Goal: Information Seeking & Learning: Learn about a topic

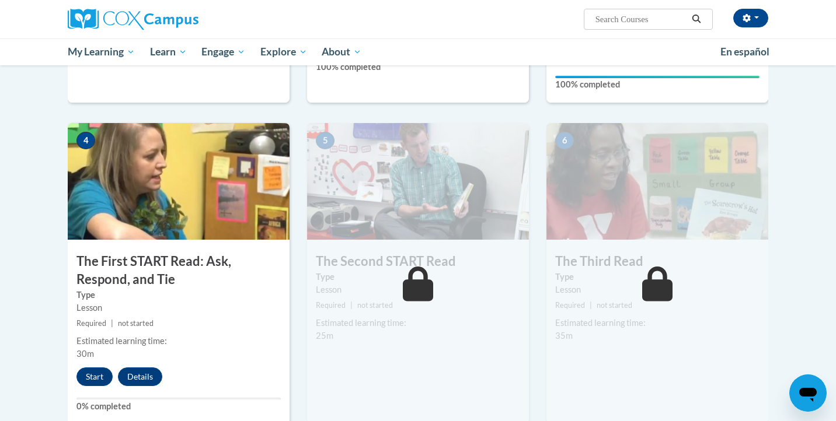
scroll to position [526, 0]
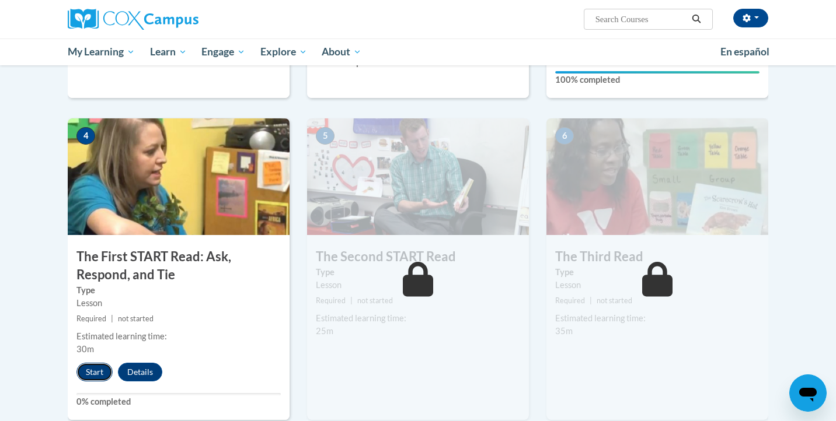
click at [98, 372] on button "Start" at bounding box center [94, 372] width 36 height 19
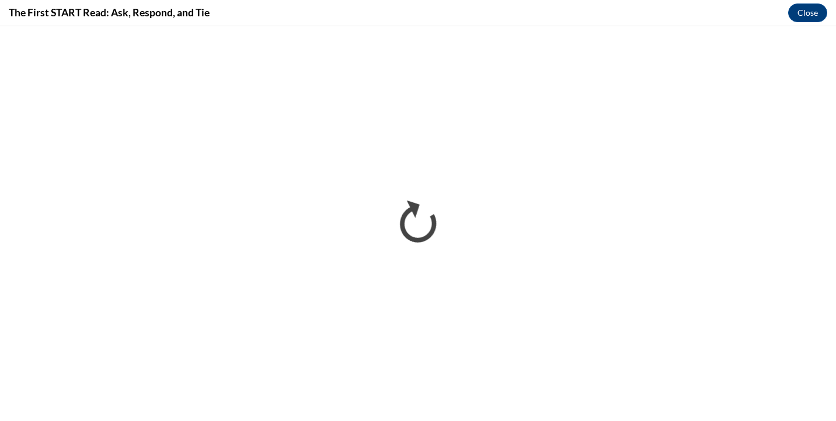
scroll to position [0, 0]
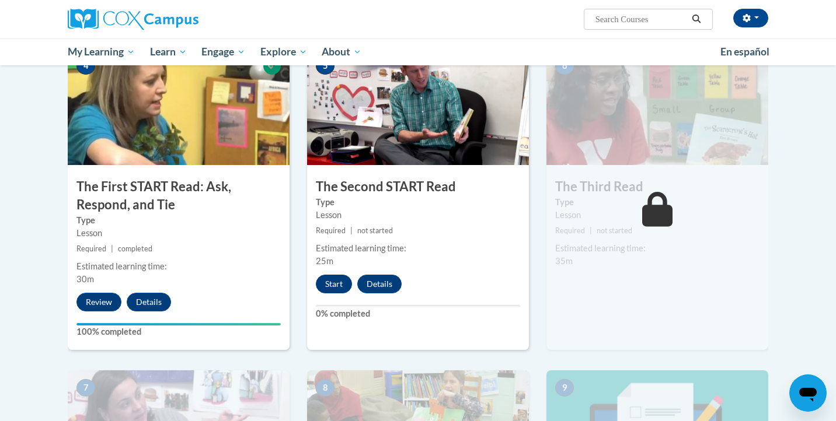
scroll to position [593, 0]
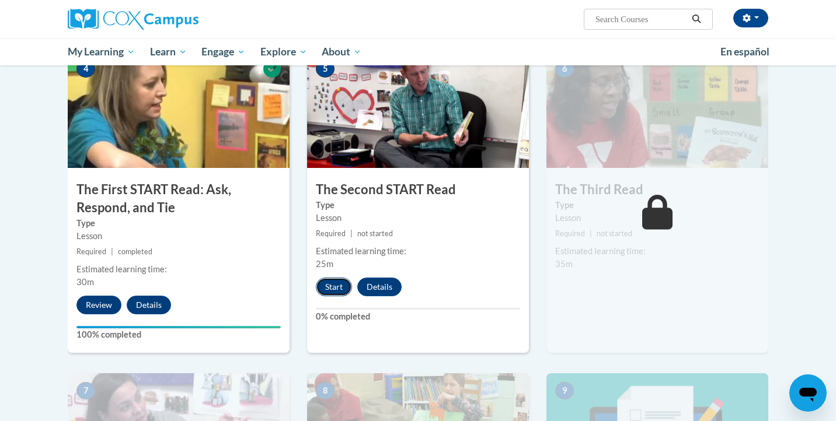
click at [327, 282] on button "Start" at bounding box center [334, 287] width 36 height 19
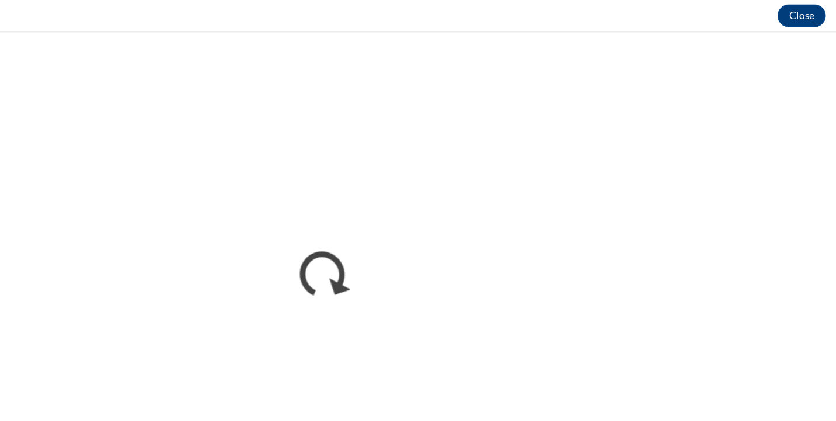
scroll to position [592, 0]
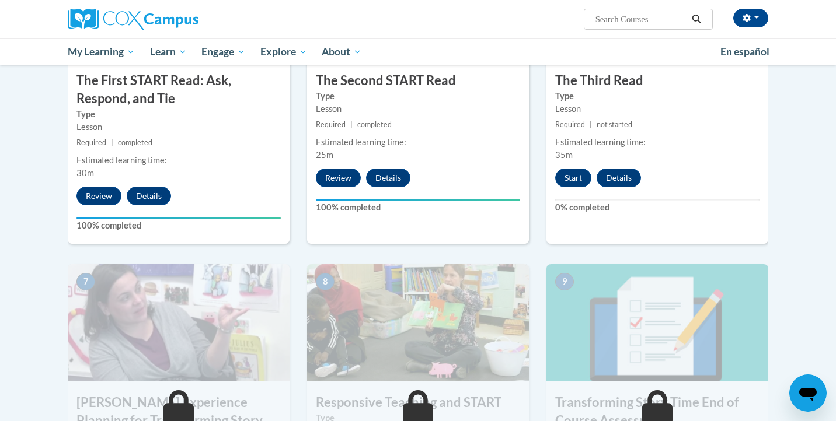
scroll to position [664, 0]
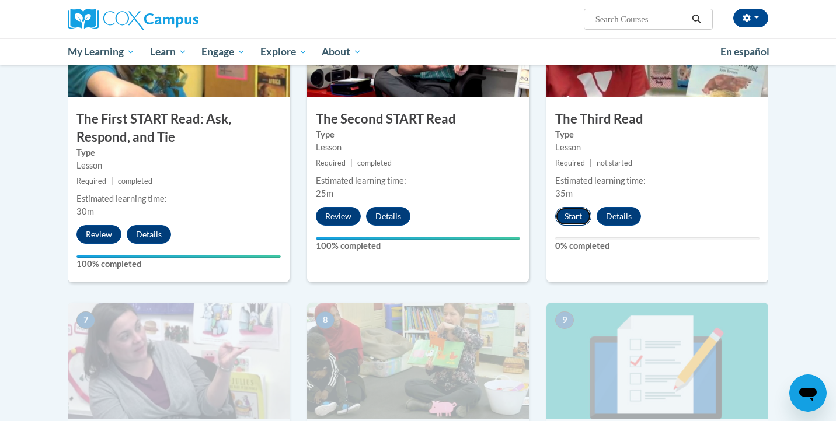
click at [577, 215] on button "Start" at bounding box center [573, 216] width 36 height 19
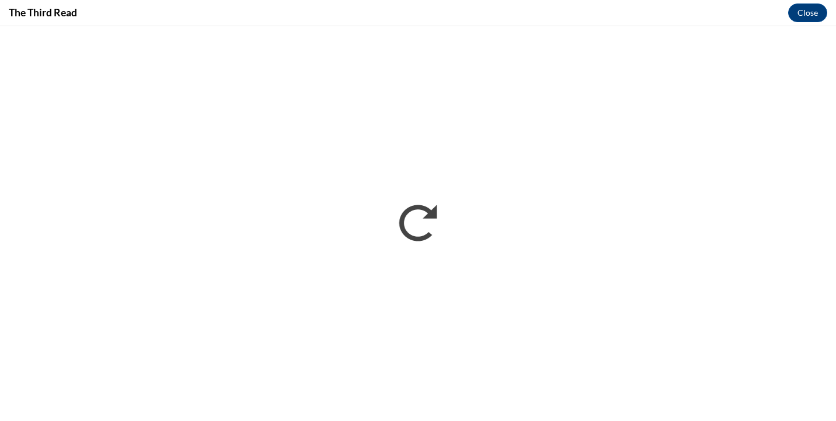
scroll to position [0, 0]
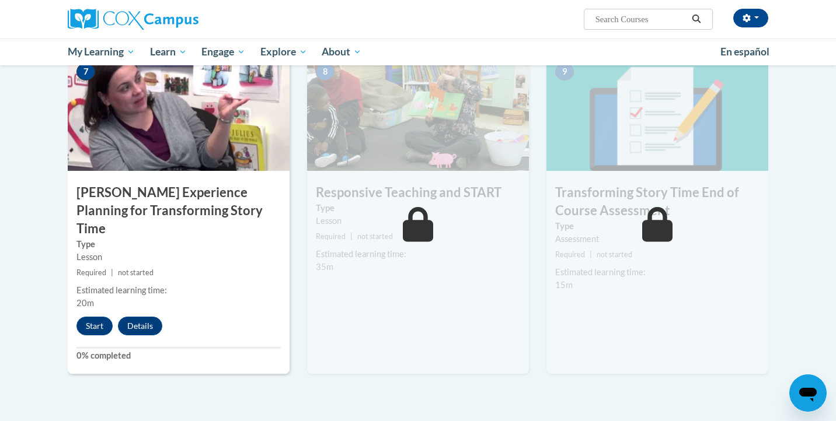
scroll to position [919, 0]
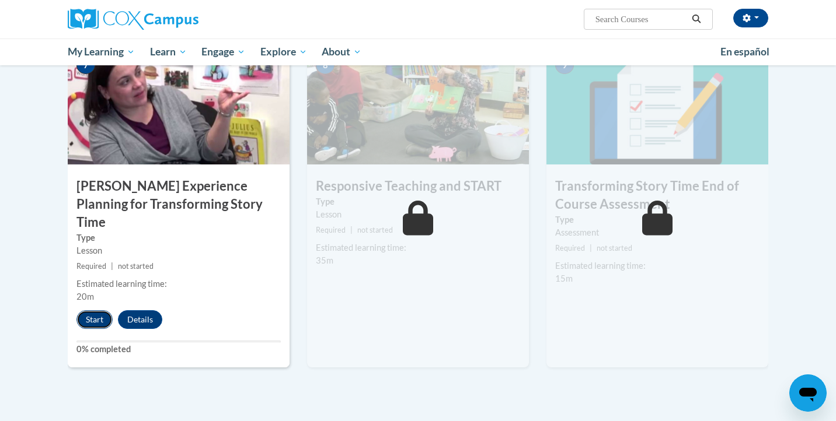
click at [99, 311] on button "Start" at bounding box center [94, 320] width 36 height 19
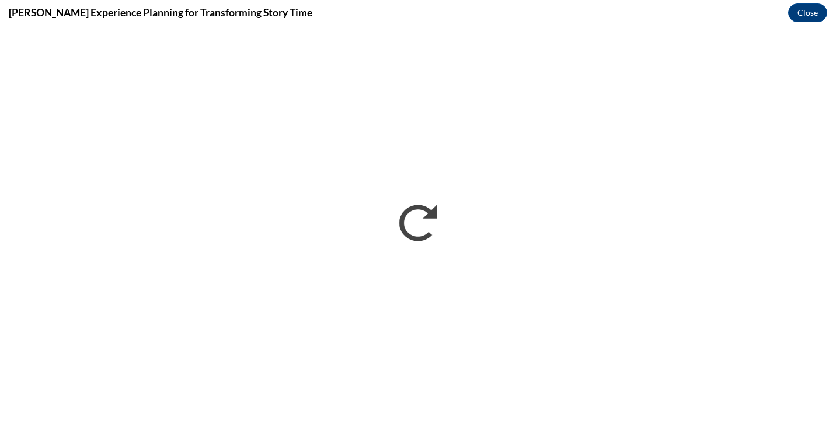
scroll to position [0, 0]
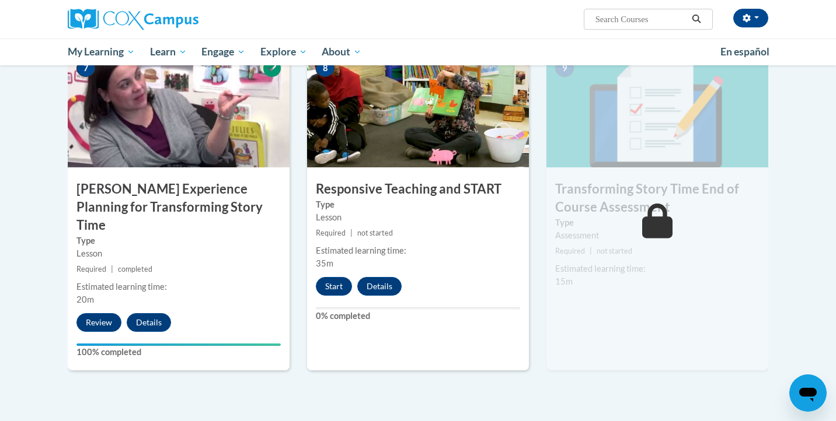
scroll to position [912, 0]
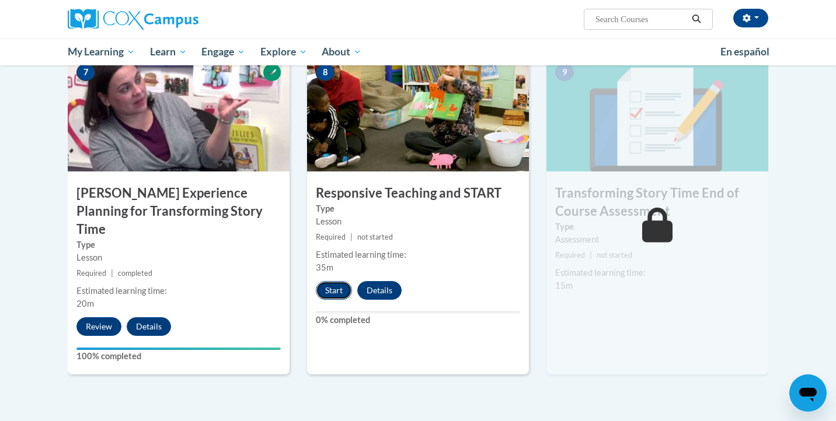
click at [337, 290] on button "Start" at bounding box center [334, 290] width 36 height 19
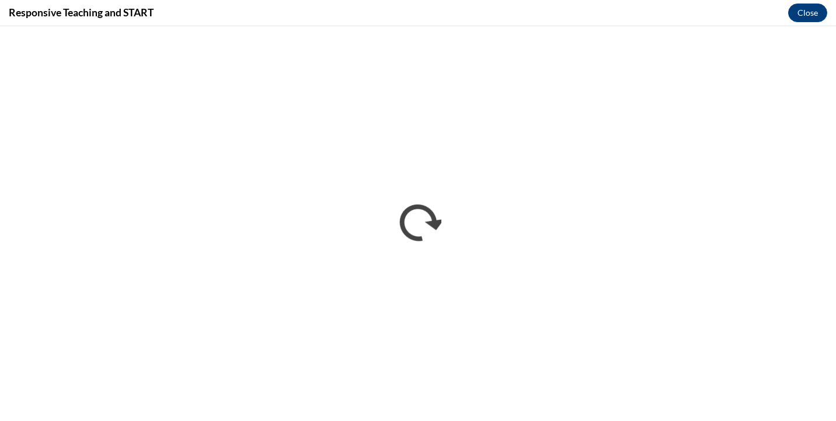
scroll to position [0, 0]
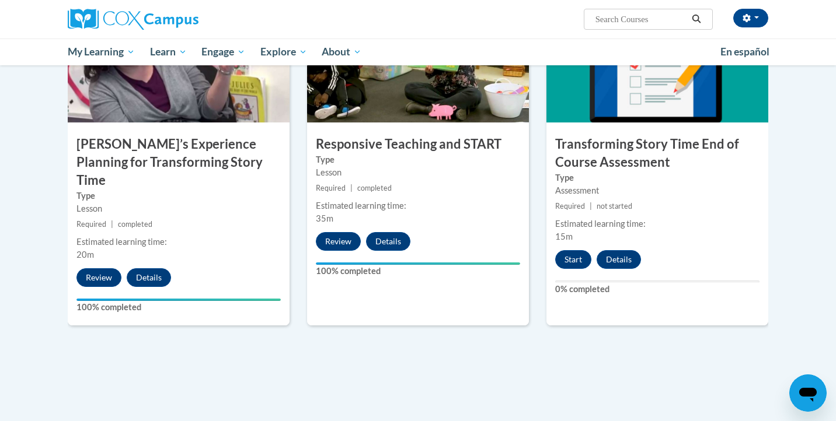
scroll to position [963, 0]
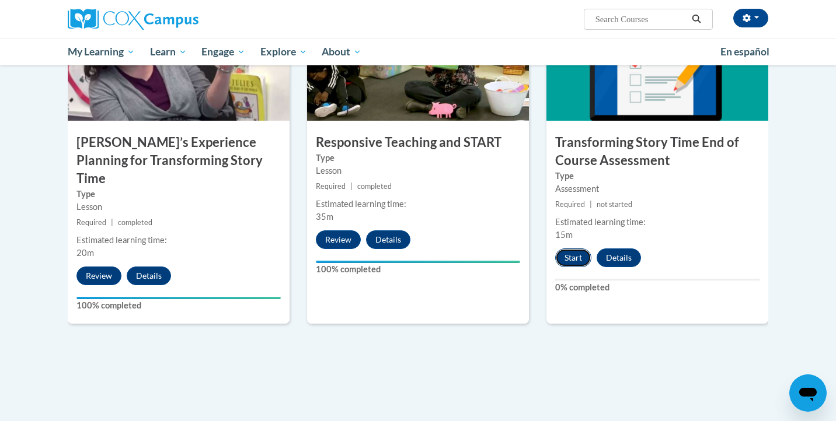
click at [574, 259] on button "Start" at bounding box center [573, 258] width 36 height 19
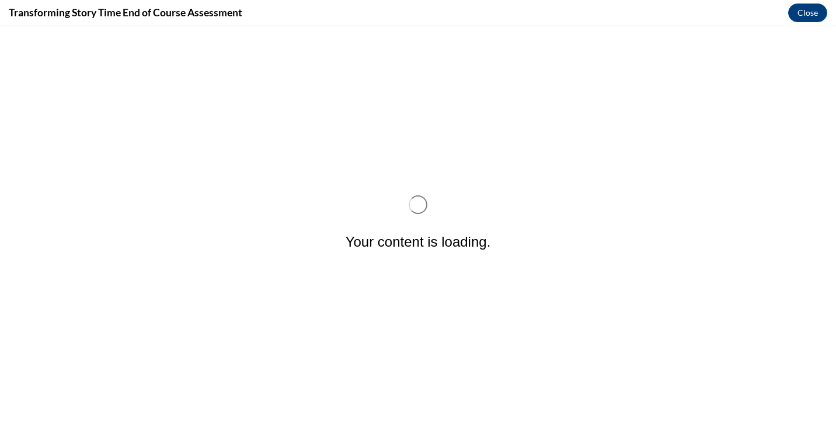
scroll to position [0, 0]
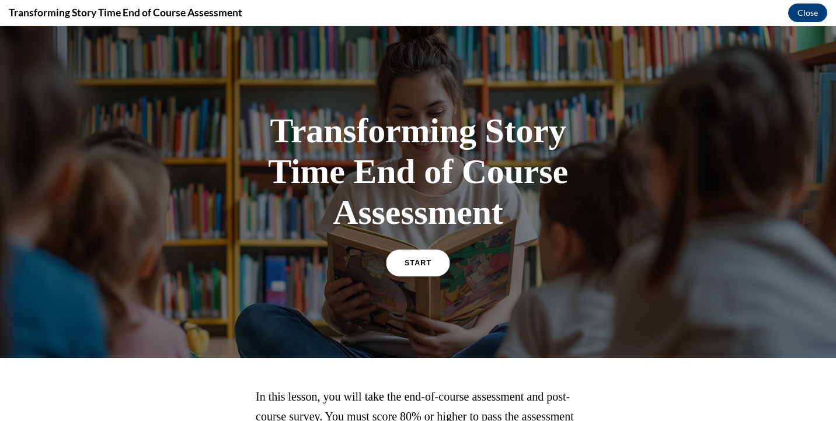
click at [412, 264] on span "START" at bounding box center [418, 263] width 27 height 9
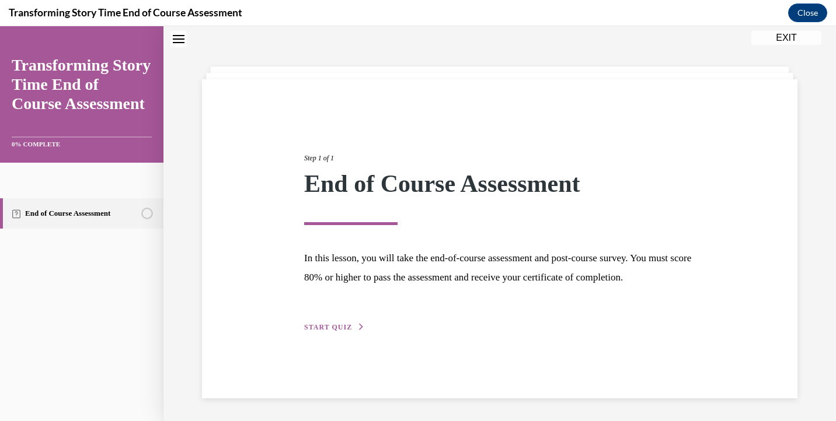
scroll to position [37, 0]
click at [339, 331] on span "START QUIZ" at bounding box center [328, 327] width 48 height 8
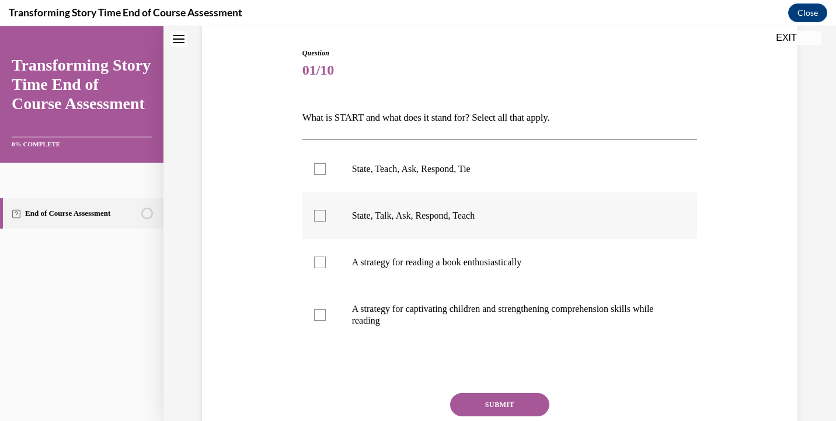
scroll to position [116, 0]
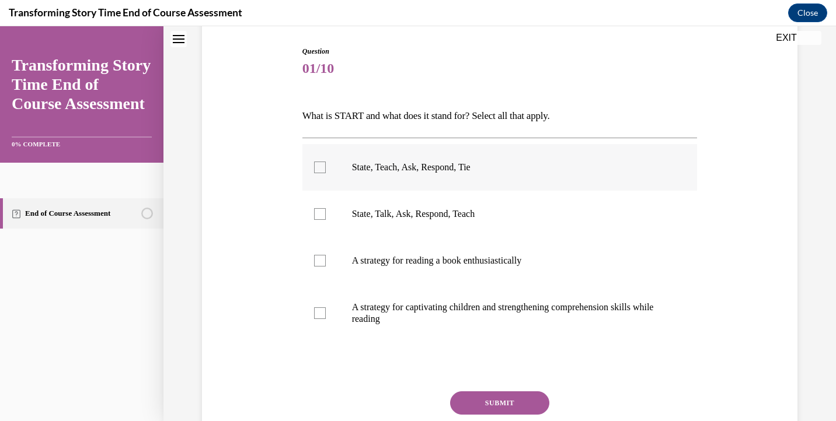
click at [319, 168] on div at bounding box center [320, 168] width 12 height 12
click at [319, 168] on input "State, Teach, Ask, Respond, Tie" at bounding box center [320, 168] width 12 height 12
checkbox input "true"
click at [322, 314] on div at bounding box center [320, 314] width 12 height 12
click at [322, 314] on input "A strategy for captivating children and strengthening comprehension skills whil…" at bounding box center [320, 314] width 12 height 12
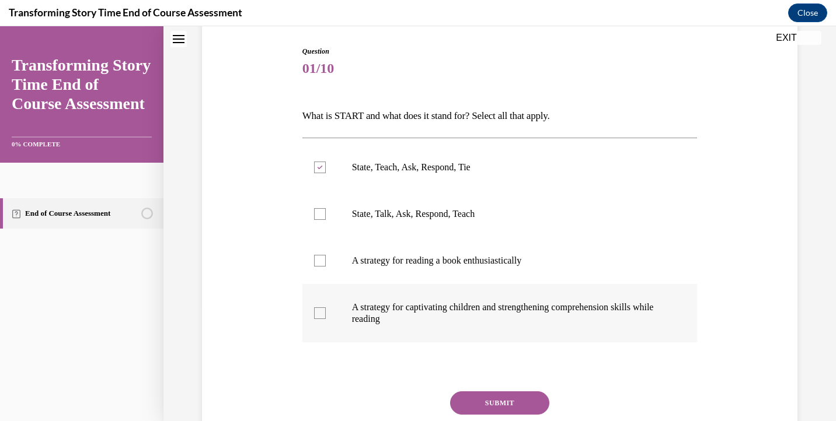
checkbox input "true"
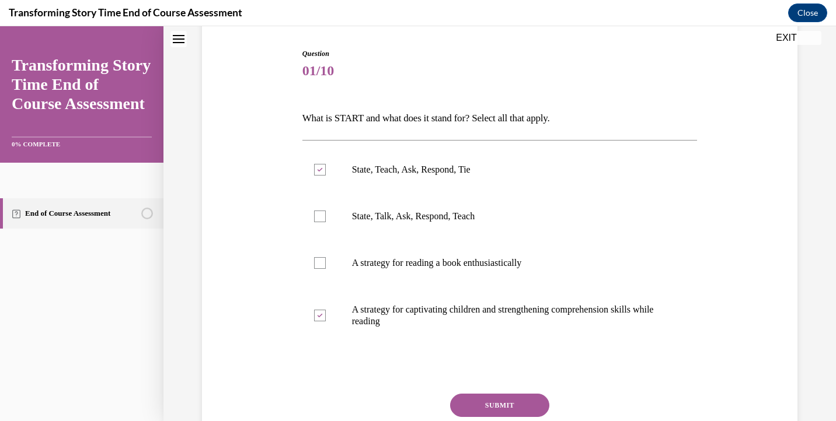
click at [509, 402] on button "SUBMIT" at bounding box center [499, 405] width 99 height 23
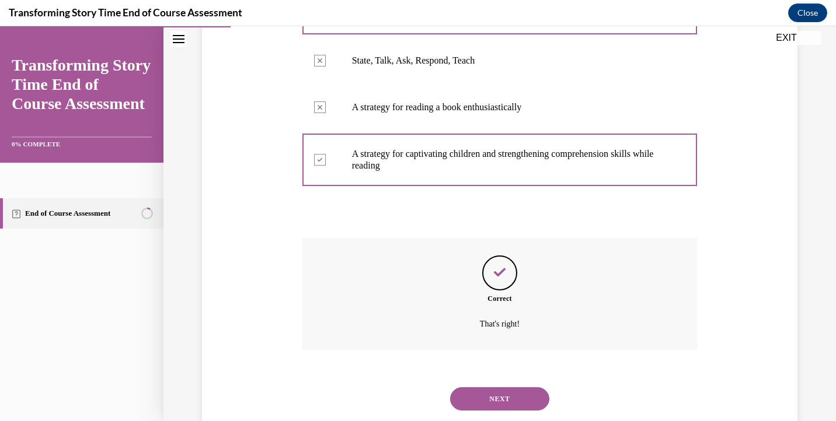
scroll to position [300, 0]
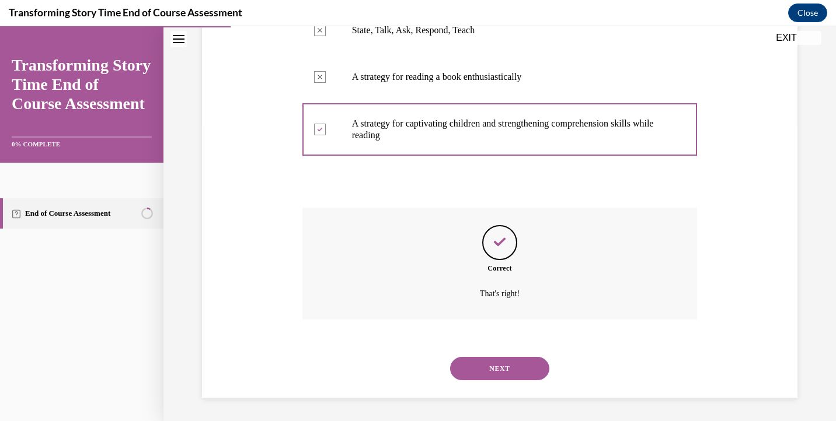
click at [510, 367] on button "NEXT" at bounding box center [499, 368] width 99 height 23
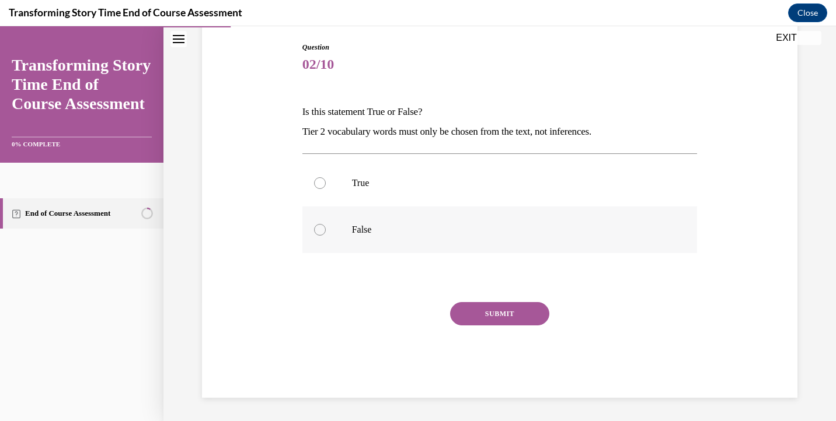
click at [318, 231] on div at bounding box center [320, 230] width 12 height 12
click at [318, 231] on input "False" at bounding box center [320, 230] width 12 height 12
radio input "true"
click at [517, 318] on button "SUBMIT" at bounding box center [499, 313] width 99 height 23
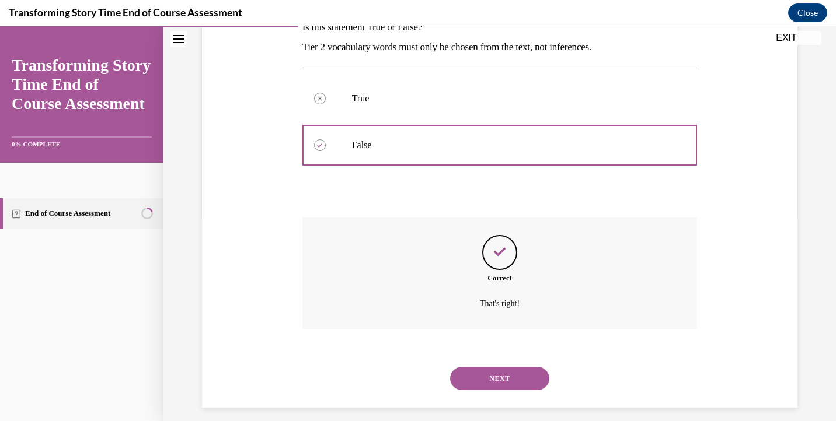
scroll to position [215, 0]
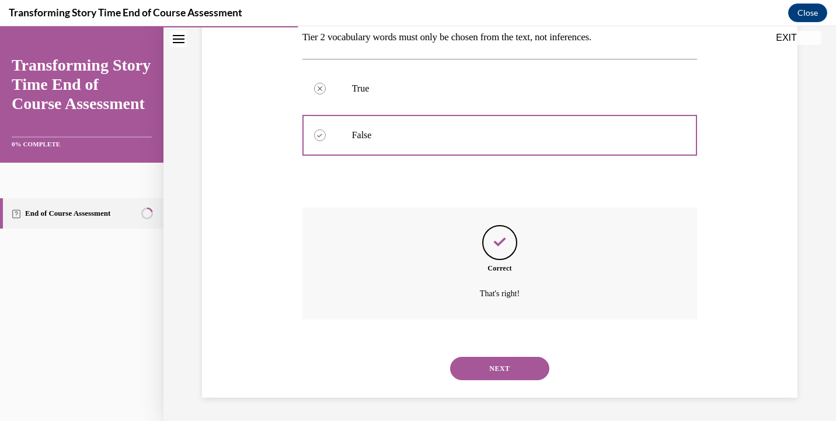
click at [492, 361] on button "NEXT" at bounding box center [499, 368] width 99 height 23
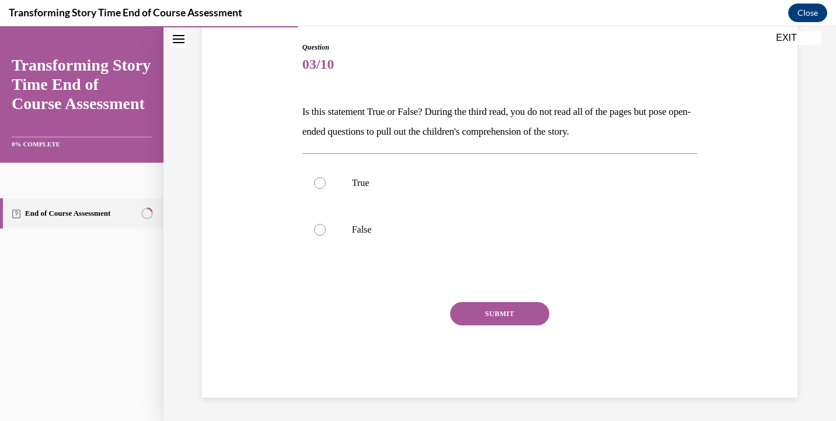
scroll to position [120, 0]
click at [322, 180] on div at bounding box center [320, 183] width 12 height 12
click at [322, 180] on input "True" at bounding box center [320, 183] width 12 height 12
radio input "true"
click at [479, 315] on button "SUBMIT" at bounding box center [499, 313] width 99 height 23
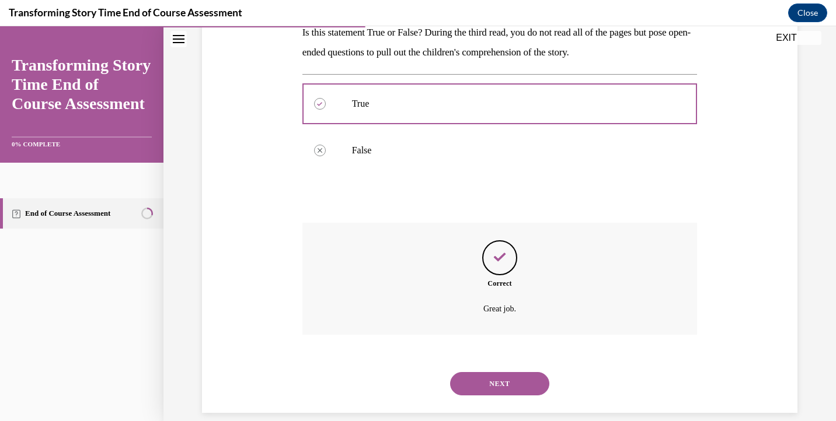
scroll to position [215, 0]
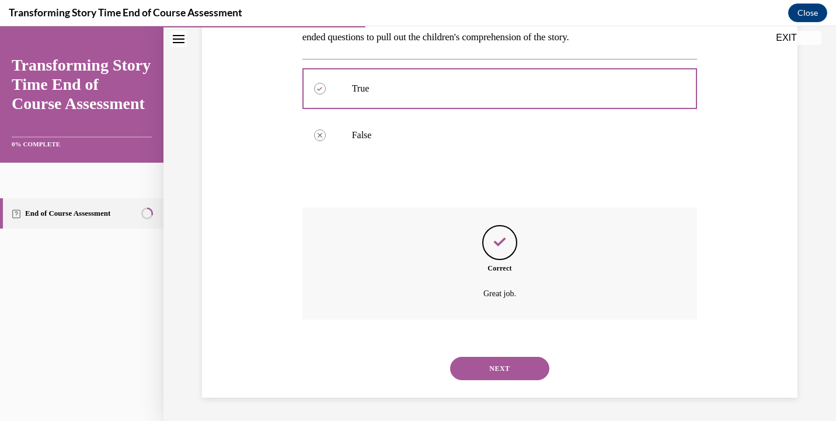
click at [484, 362] on button "NEXT" at bounding box center [499, 368] width 99 height 23
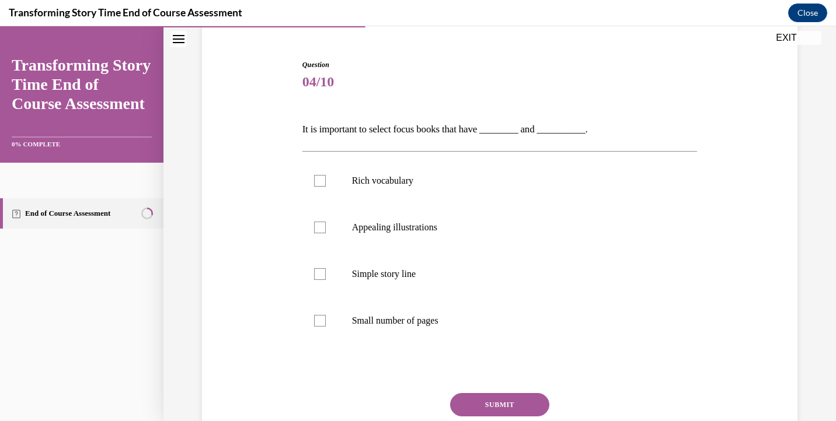
scroll to position [99, 0]
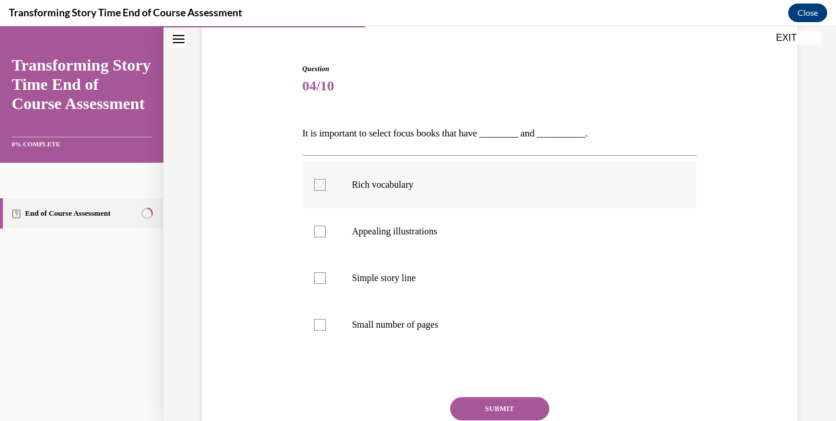
click at [321, 186] on div at bounding box center [320, 185] width 12 height 12
click at [321, 186] on input "Rich vocabulary" at bounding box center [320, 185] width 12 height 12
checkbox input "true"
click at [319, 233] on div at bounding box center [320, 232] width 12 height 12
click at [319, 233] on input "Appealing illustrations" at bounding box center [320, 232] width 12 height 12
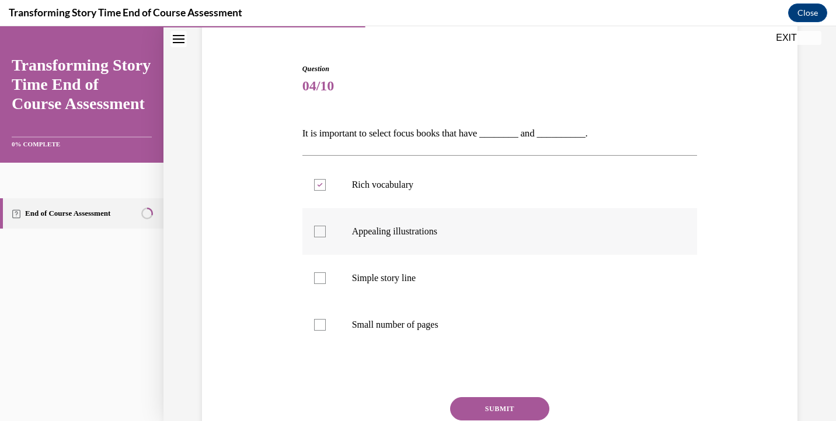
checkbox input "true"
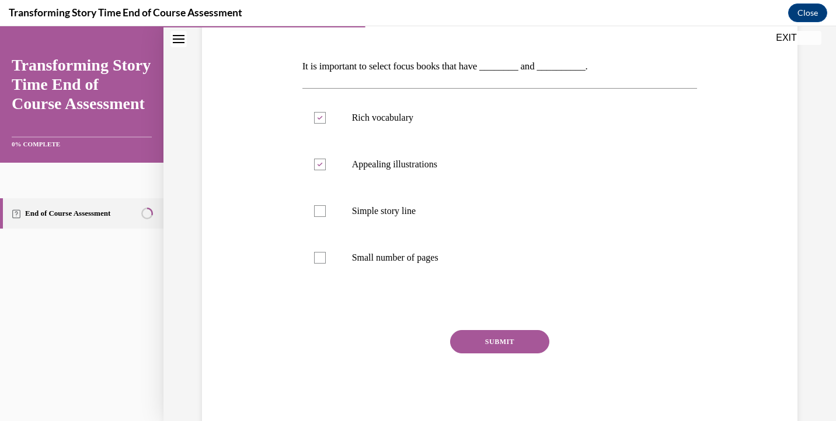
click at [479, 341] on button "SUBMIT" at bounding box center [499, 341] width 99 height 23
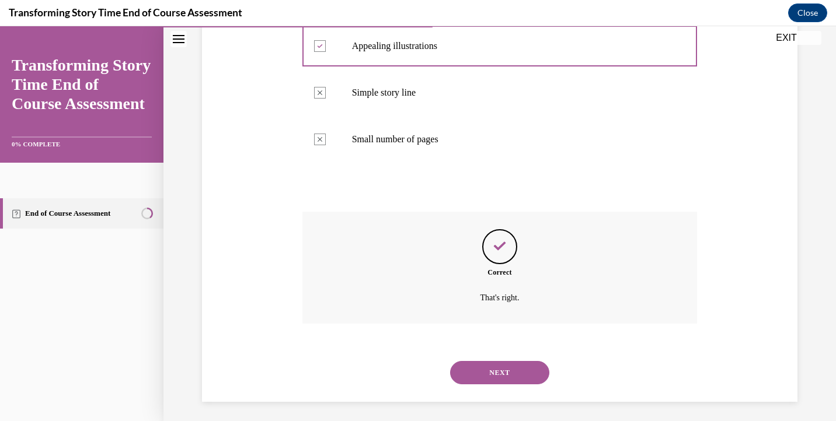
scroll to position [288, 0]
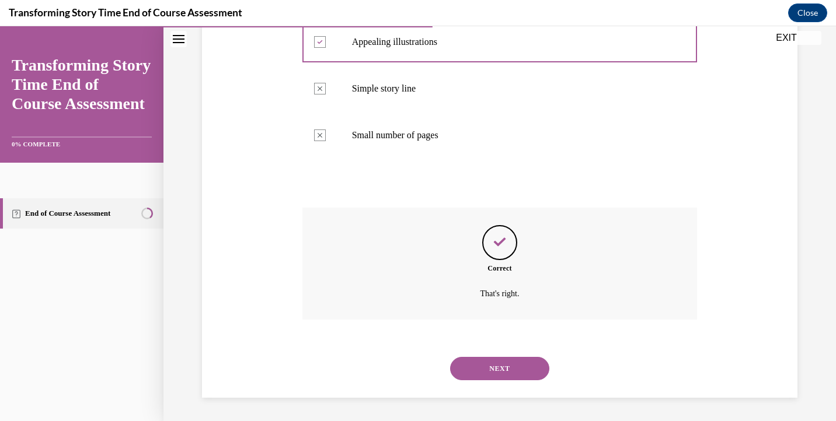
click at [476, 367] on button "NEXT" at bounding box center [499, 368] width 99 height 23
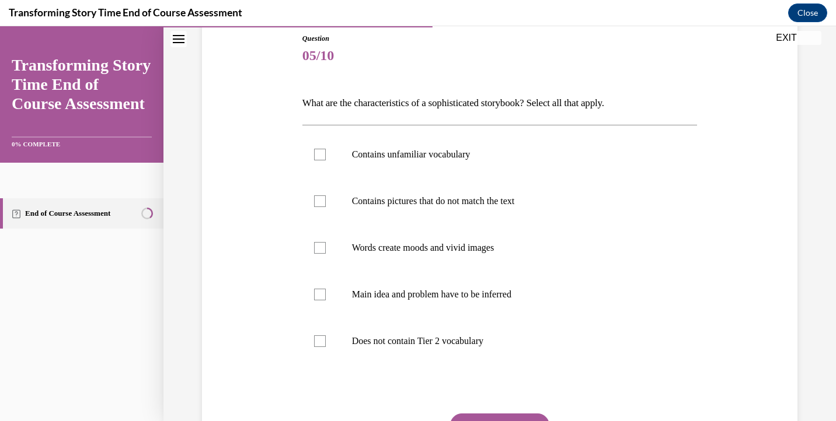
scroll to position [134, 0]
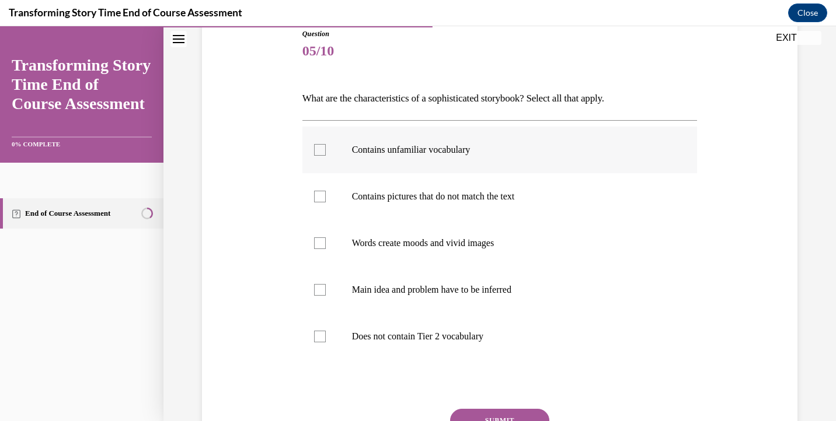
click at [323, 152] on div at bounding box center [320, 150] width 12 height 12
click at [323, 152] on input "Contains unfamiliar vocabulary" at bounding box center [320, 150] width 12 height 12
checkbox input "true"
click at [320, 198] on div at bounding box center [320, 197] width 12 height 12
click at [320, 198] on input "Contains pictures that do not match the text" at bounding box center [320, 197] width 12 height 12
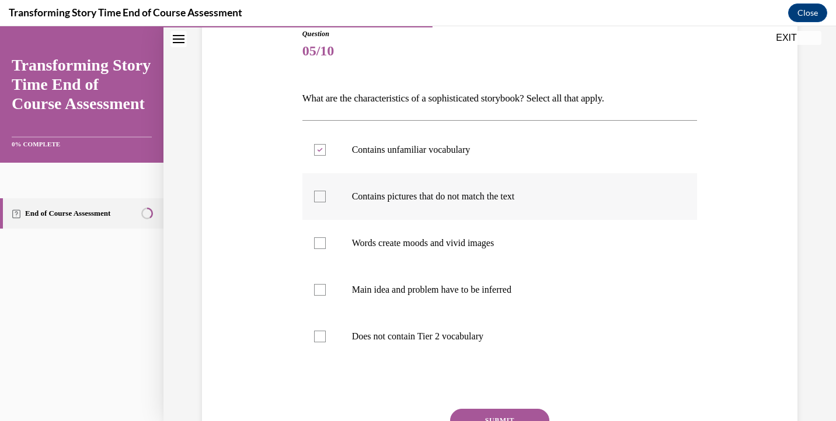
checkbox input "true"
click at [319, 244] on div at bounding box center [320, 244] width 12 height 12
click at [319, 244] on input "Words create moods and vivid images" at bounding box center [320, 244] width 12 height 12
checkbox input "true"
click at [319, 290] on div at bounding box center [320, 290] width 12 height 12
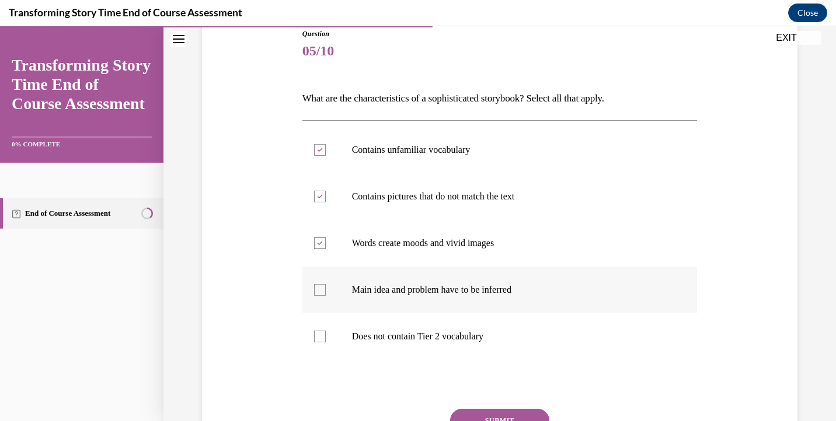
click at [319, 290] on input "Main idea and problem have to be inferred" at bounding box center [320, 290] width 12 height 12
checkbox input "true"
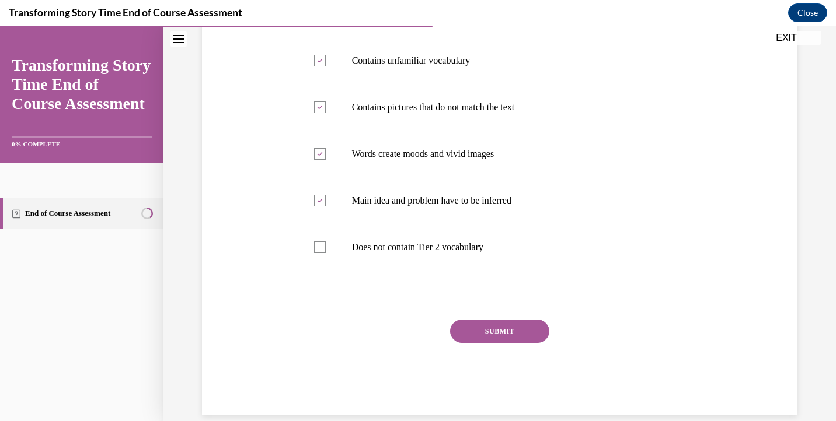
click at [473, 332] on button "SUBMIT" at bounding box center [499, 331] width 99 height 23
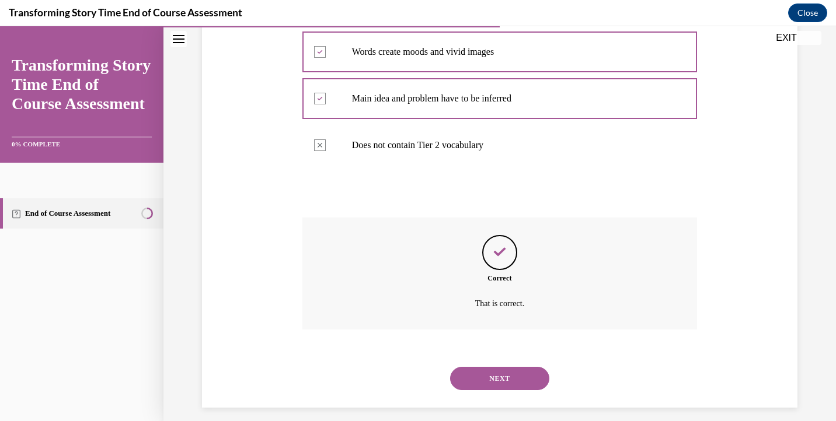
scroll to position [335, 0]
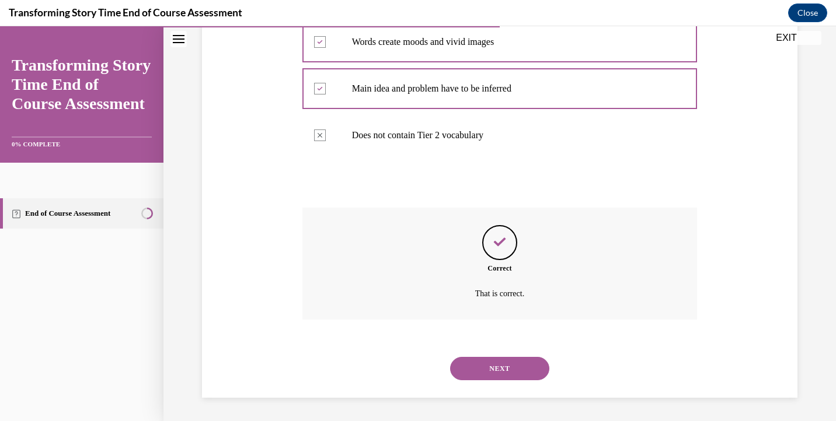
click at [469, 372] on button "NEXT" at bounding box center [499, 368] width 99 height 23
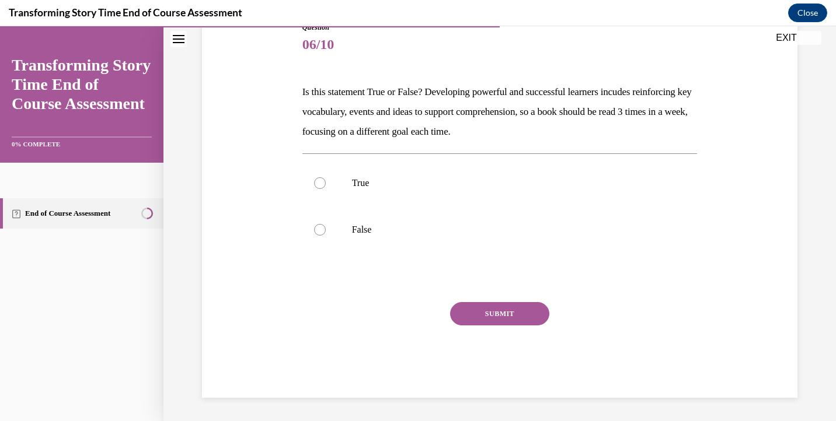
scroll to position [130, 0]
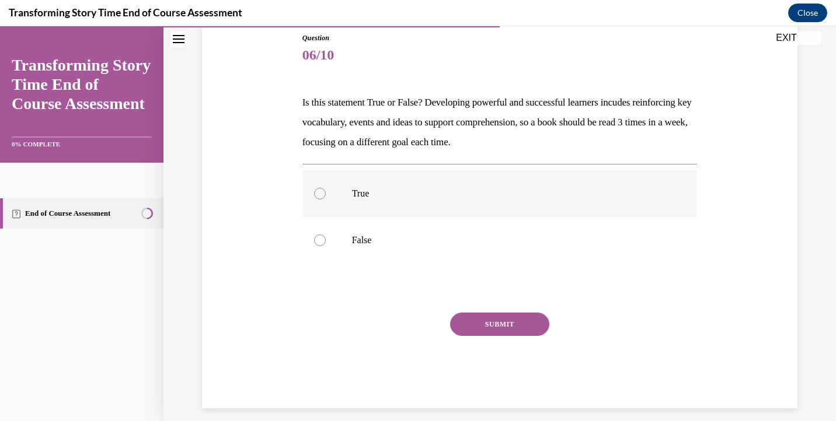
click at [322, 193] on div at bounding box center [320, 194] width 12 height 12
click at [322, 193] on input "True" at bounding box center [320, 194] width 12 height 12
radio input "true"
click at [464, 318] on button "SUBMIT" at bounding box center [499, 324] width 99 height 23
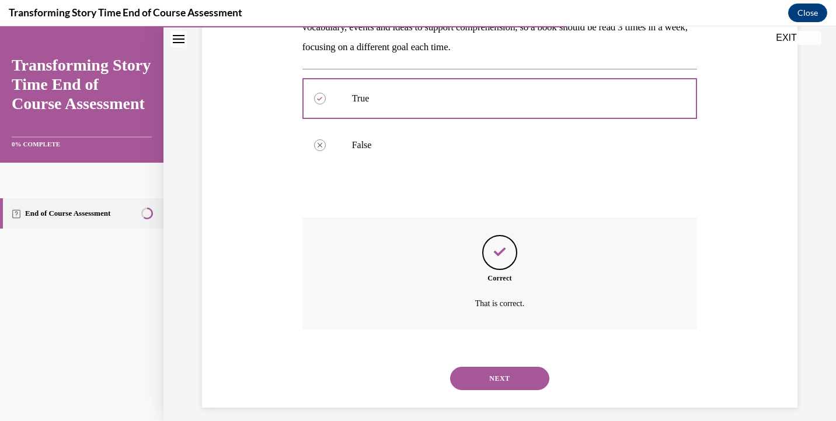
scroll to position [235, 0]
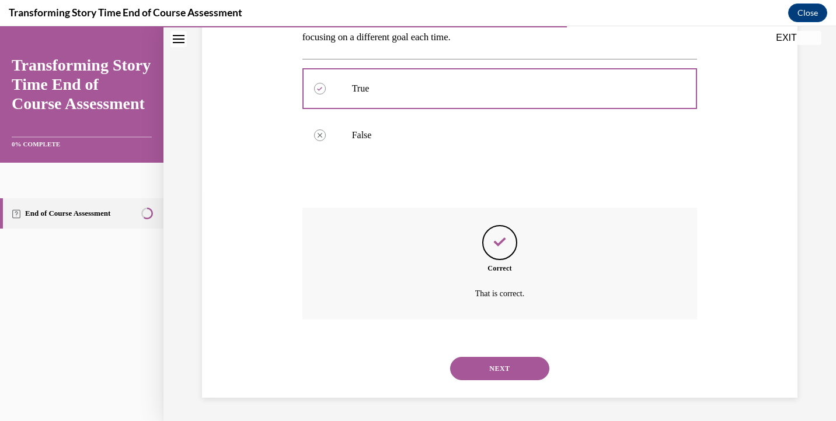
click at [464, 369] on button "NEXT" at bounding box center [499, 368] width 99 height 23
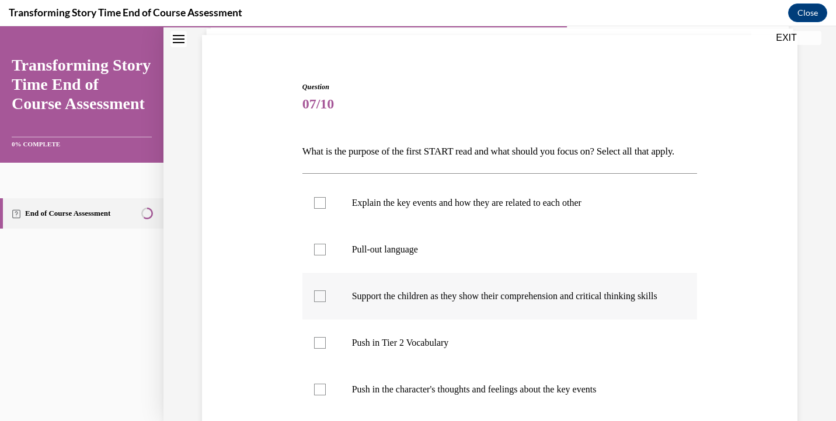
scroll to position [98, 0]
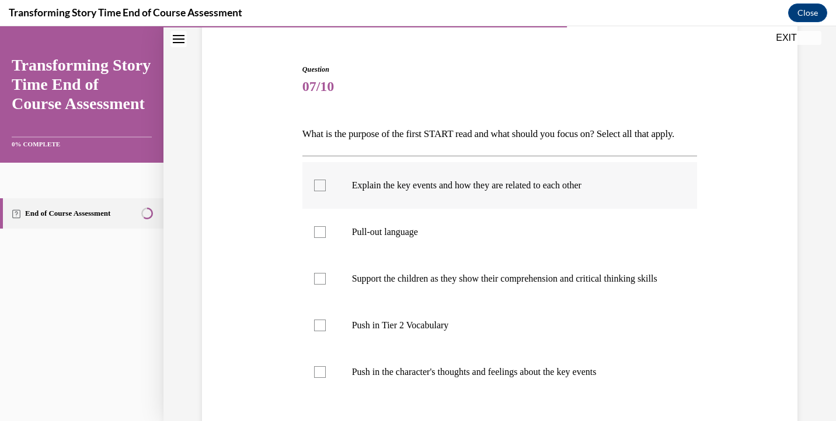
click at [318, 191] on div at bounding box center [320, 186] width 12 height 12
click at [318, 191] on input "Explain the key events and how they are related to each other" at bounding box center [320, 186] width 12 height 12
checkbox input "true"
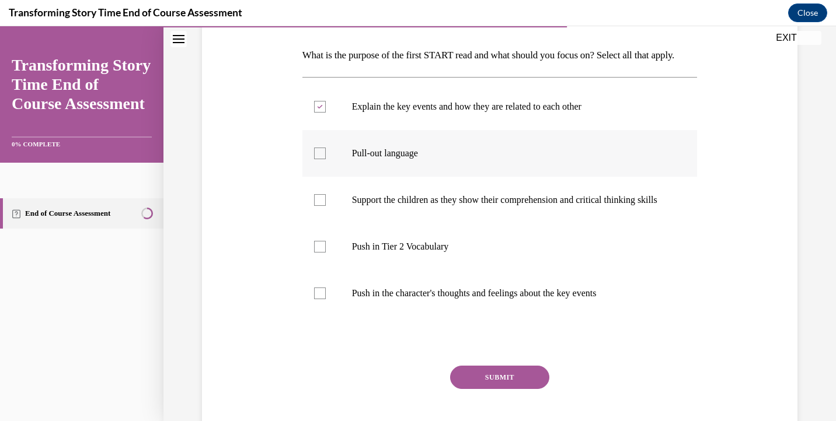
scroll to position [180, 0]
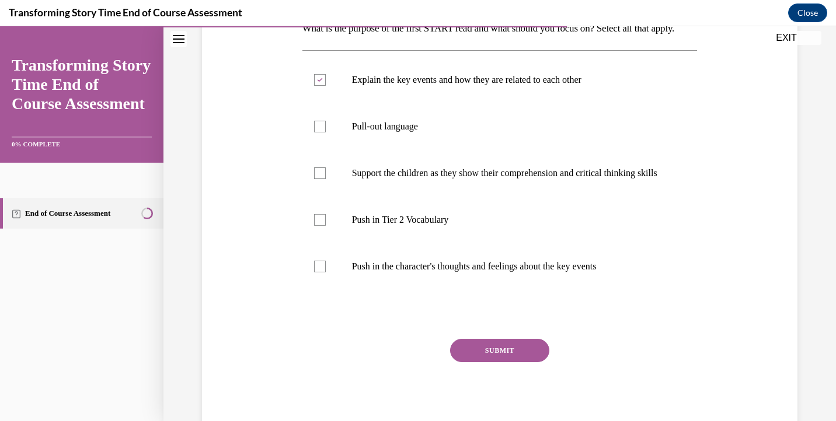
click at [512, 362] on button "SUBMIT" at bounding box center [499, 350] width 99 height 23
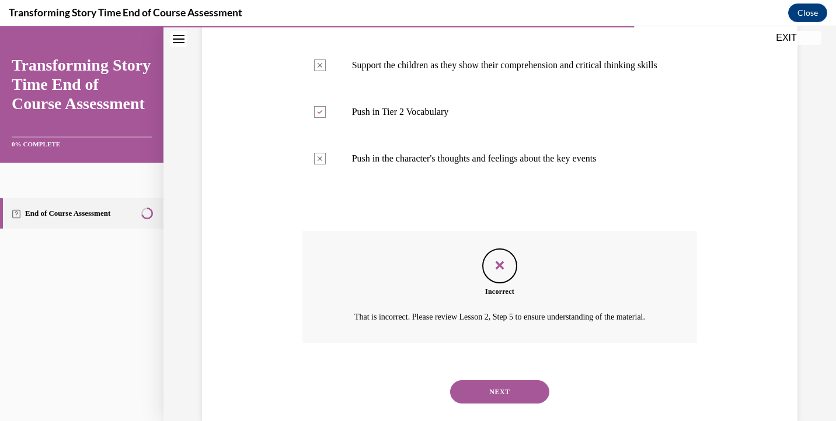
scroll to position [380, 0]
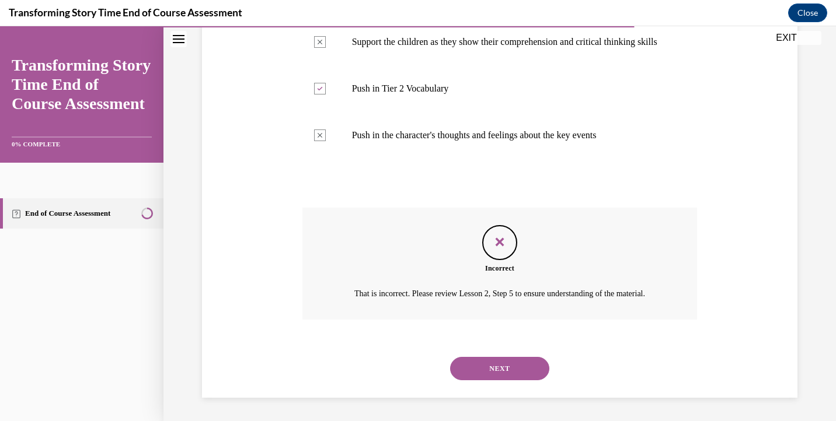
click at [482, 368] on button "NEXT" at bounding box center [499, 368] width 99 height 23
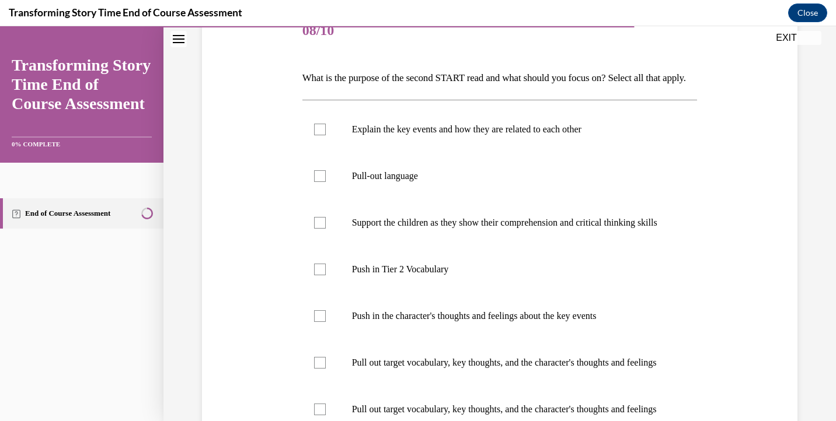
scroll to position [162, 0]
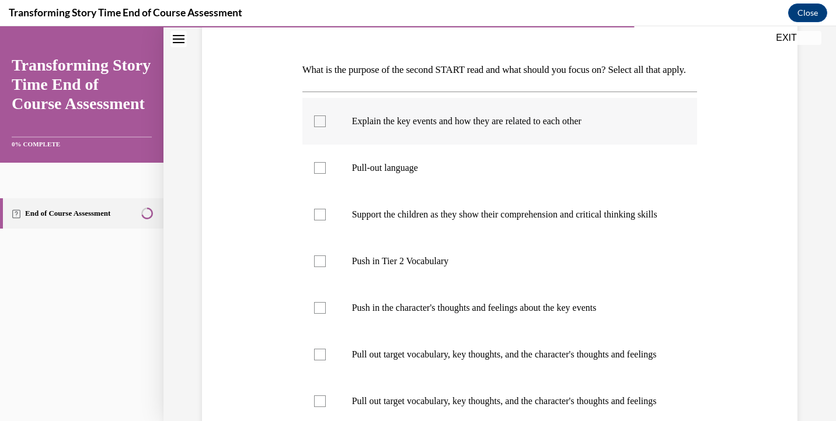
click at [318, 127] on div at bounding box center [320, 122] width 12 height 12
click at [318, 127] on input "Explain the key events and how they are related to each other" at bounding box center [320, 122] width 12 height 12
checkbox input "true"
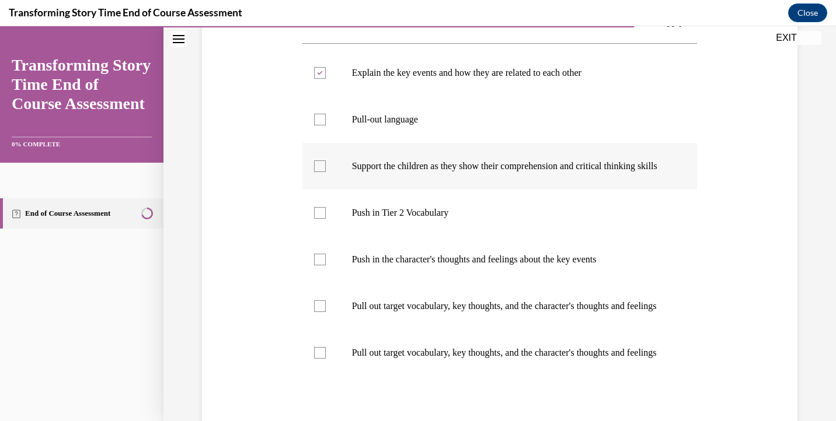
scroll to position [213, 0]
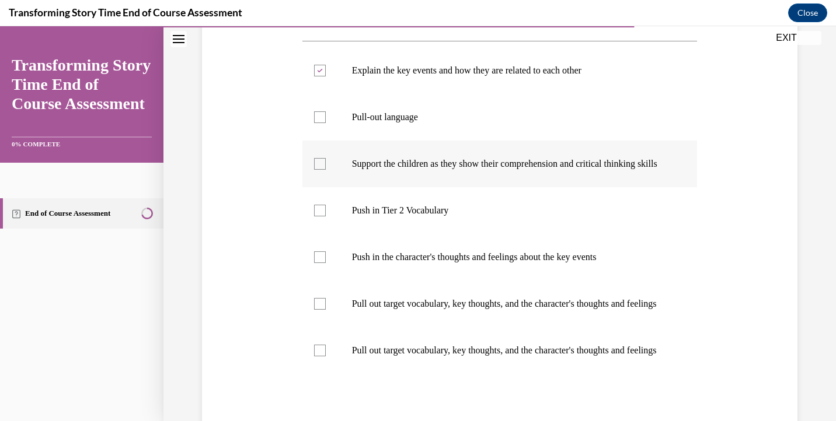
click at [319, 217] on div at bounding box center [320, 211] width 12 height 12
click at [319, 217] on input "Push in Tier 2 Vocabulary" at bounding box center [320, 211] width 12 height 12
checkbox input "true"
click at [321, 263] on div at bounding box center [320, 258] width 12 height 12
click at [321, 263] on input "Push in the character's thoughts and feelings about the key events" at bounding box center [320, 258] width 12 height 12
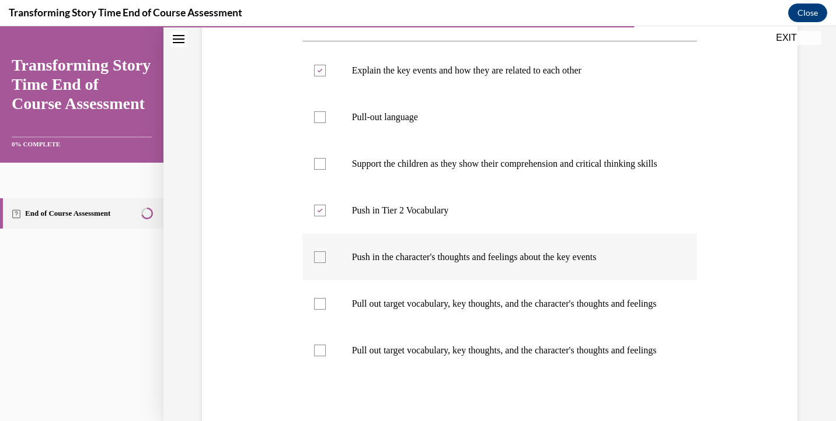
checkbox input "true"
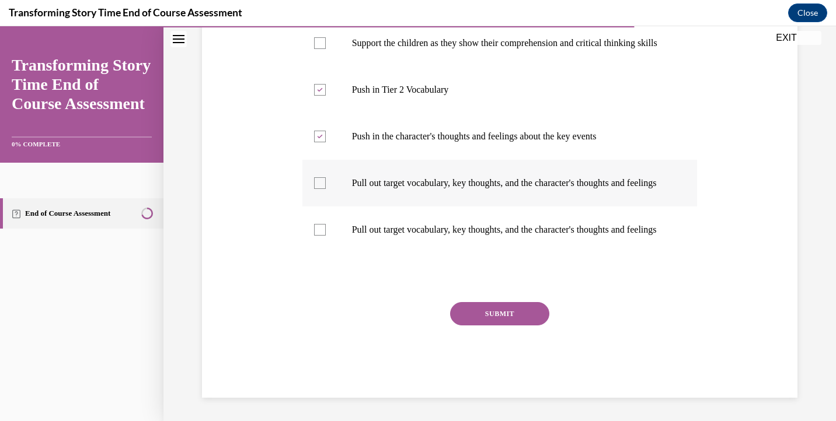
scroll to position [388, 0]
click at [468, 314] on button "SUBMIT" at bounding box center [499, 313] width 99 height 23
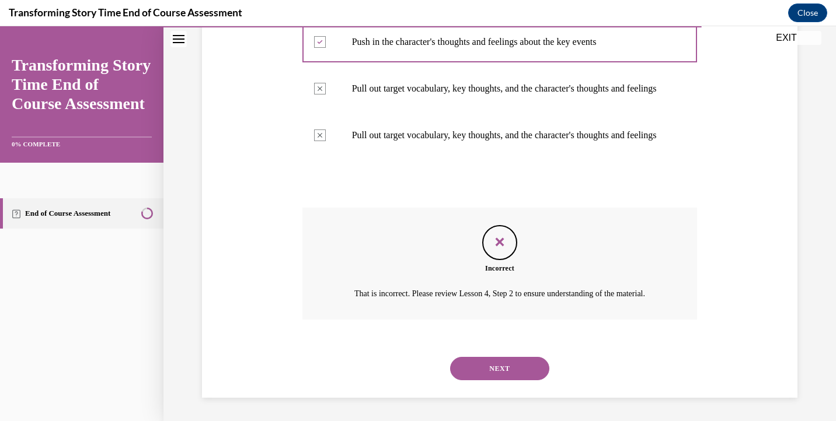
scroll to position [497, 0]
click at [472, 370] on button "NEXT" at bounding box center [499, 368] width 99 height 23
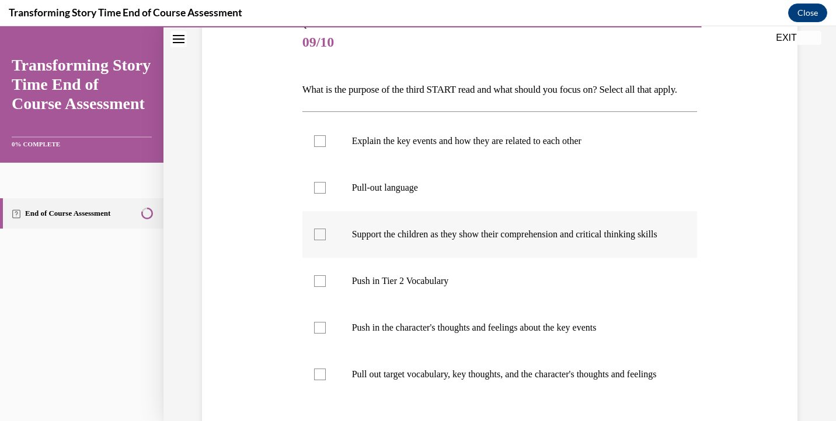
scroll to position [145, 0]
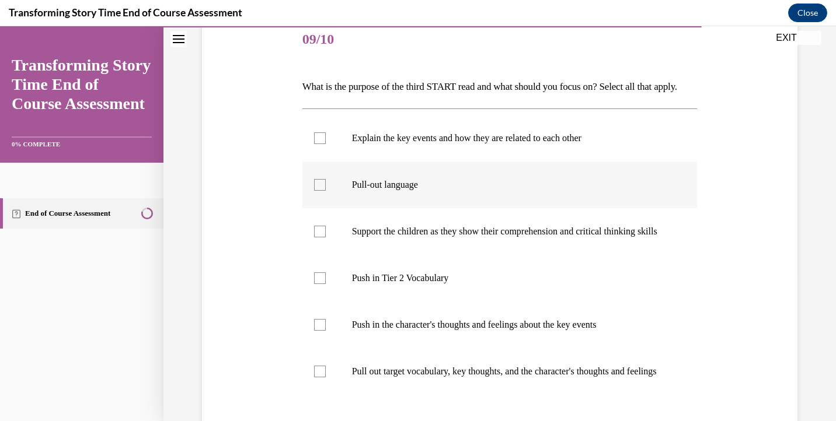
click at [322, 191] on div at bounding box center [320, 185] width 12 height 12
click at [322, 191] on input "Pull-out language" at bounding box center [320, 185] width 12 height 12
checkbox input "true"
click at [322, 238] on div at bounding box center [320, 232] width 12 height 12
click at [322, 238] on input "Support the children as they show their comprehension and critical thinking ski…" at bounding box center [320, 232] width 12 height 12
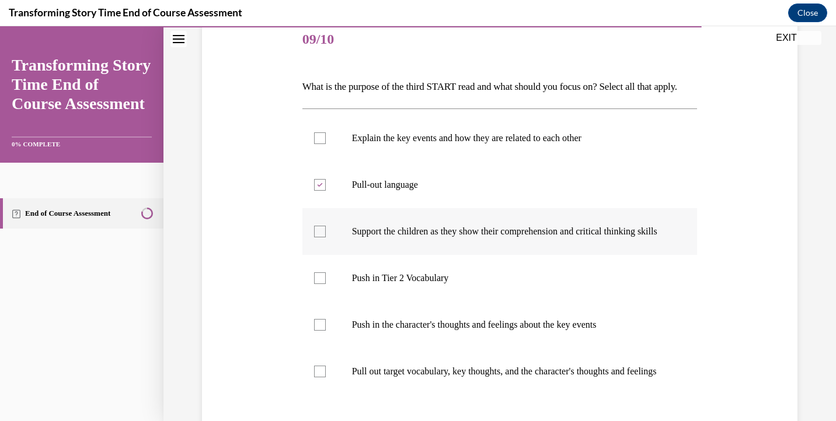
checkbox input "true"
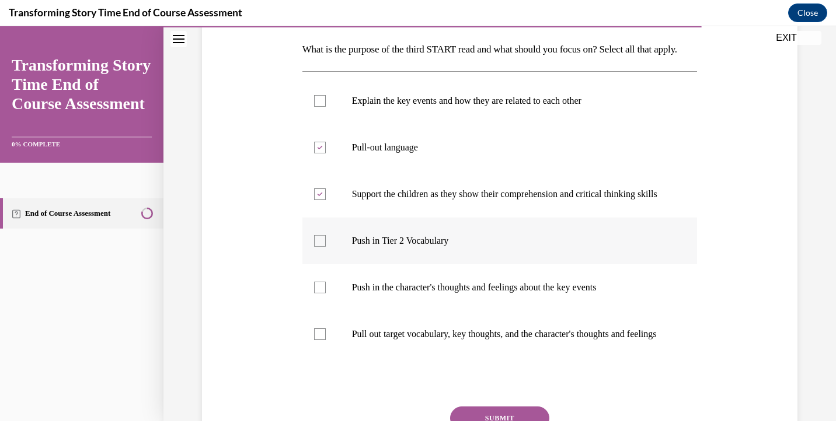
scroll to position [216, 0]
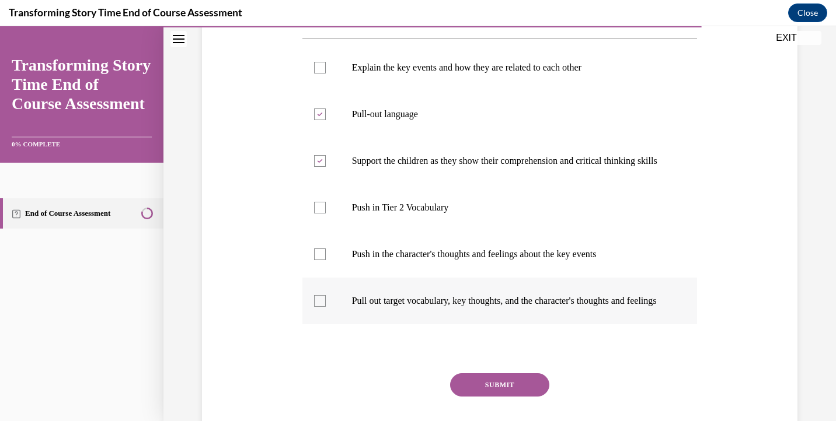
click at [319, 307] on div at bounding box center [320, 301] width 12 height 12
click at [319, 307] on input "Pull out target vocabulary, key thoughts, and the character's thoughts and feel…" at bounding box center [320, 301] width 12 height 12
checkbox input "true"
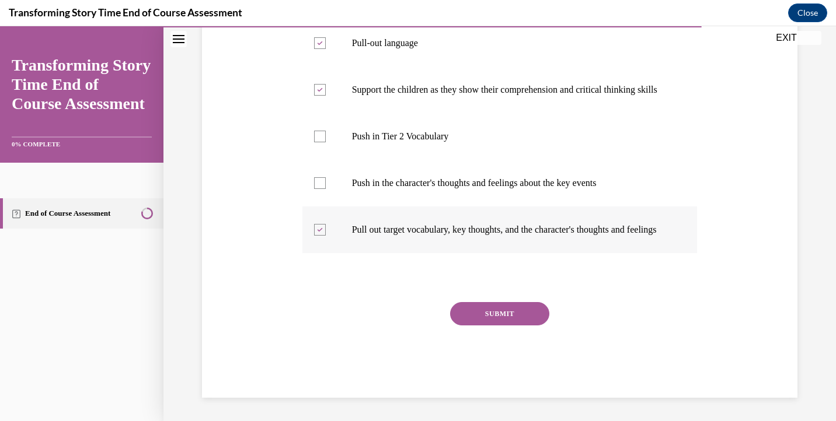
click at [465, 326] on button "SUBMIT" at bounding box center [499, 313] width 99 height 23
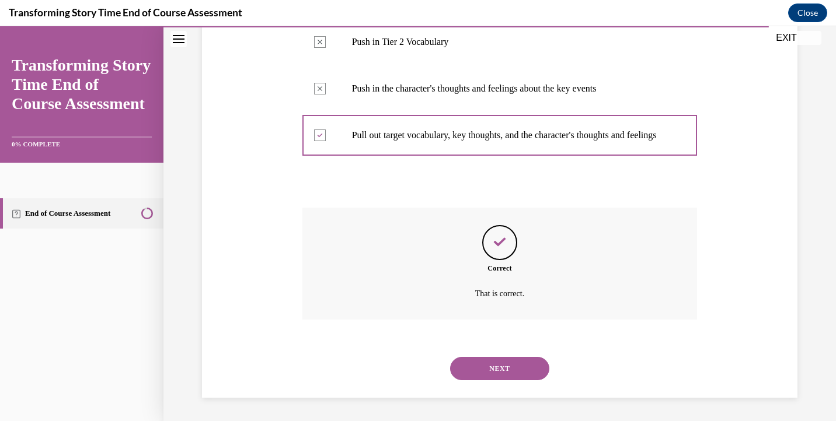
scroll to position [425, 0]
click at [474, 372] on button "NEXT" at bounding box center [499, 368] width 99 height 23
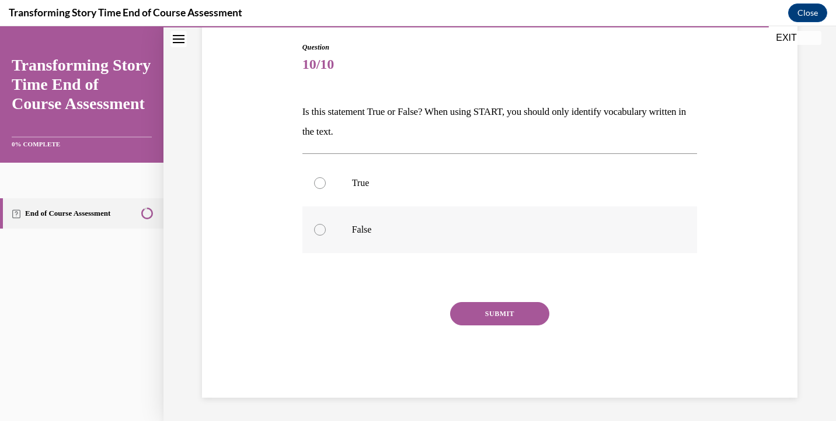
click at [316, 225] on div at bounding box center [320, 230] width 12 height 12
click at [316, 225] on input "False" at bounding box center [320, 230] width 12 height 12
radio input "true"
click at [471, 314] on button "SUBMIT" at bounding box center [499, 313] width 99 height 23
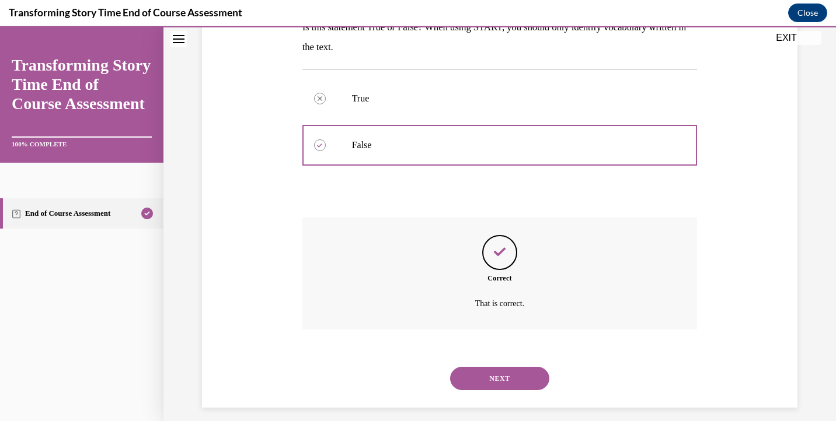
scroll to position [215, 0]
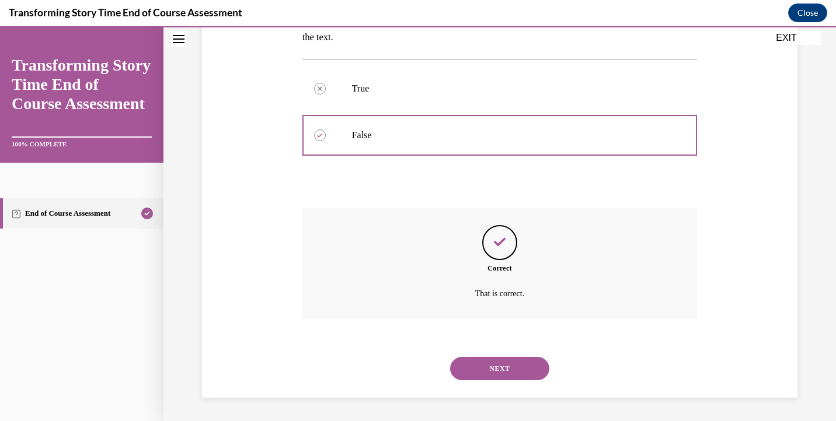
click at [471, 366] on button "NEXT" at bounding box center [499, 368] width 99 height 23
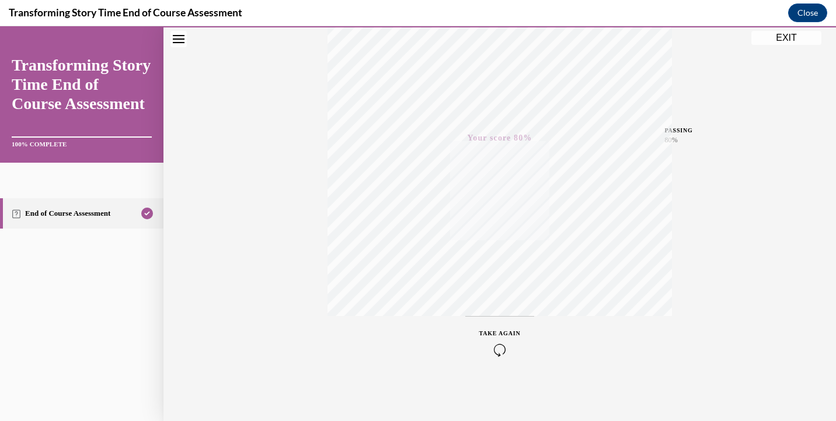
scroll to position [0, 0]
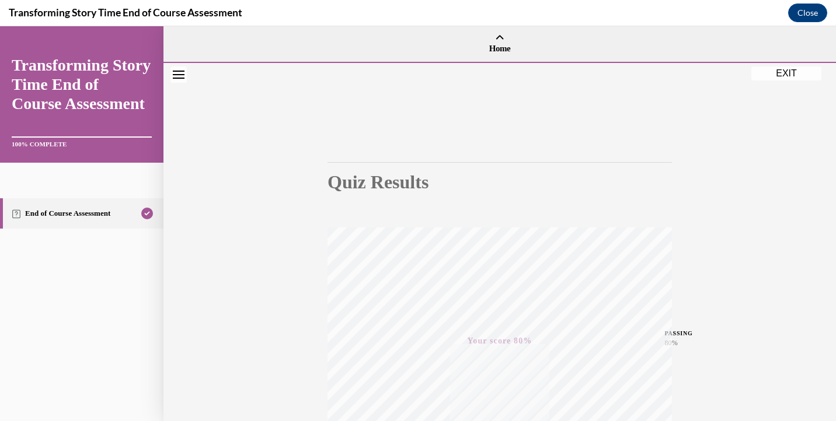
click at [775, 76] on button "EXIT" at bounding box center [786, 74] width 70 height 14
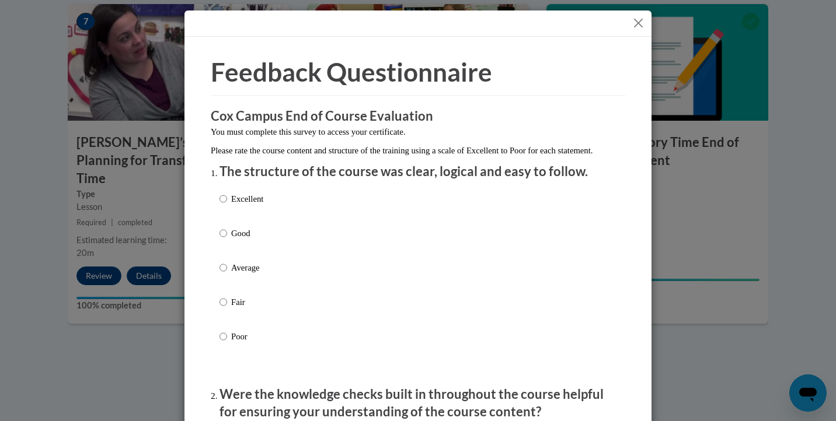
click at [634, 26] on button "Close" at bounding box center [638, 23] width 15 height 15
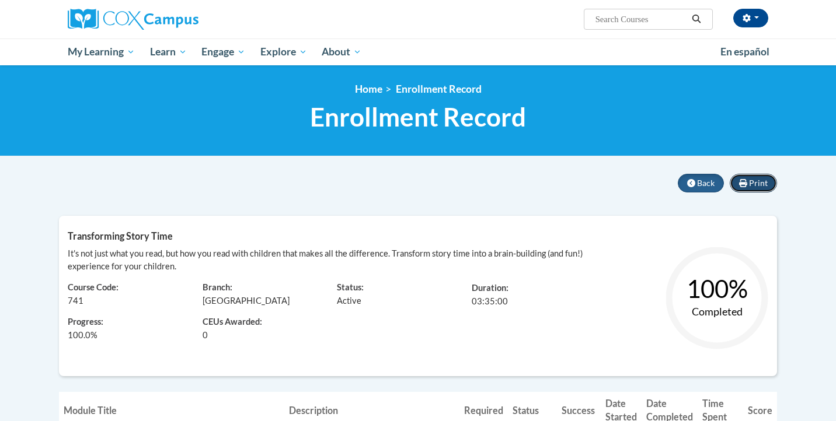
click at [754, 184] on span "Print" at bounding box center [758, 183] width 19 height 10
